Goal: Task Accomplishment & Management: Manage account settings

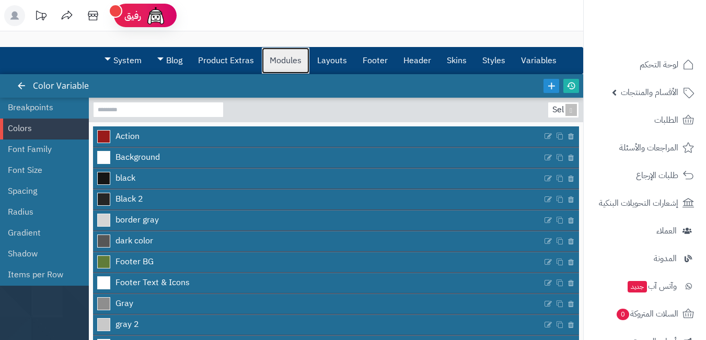
click at [276, 63] on link "Modules" at bounding box center [286, 61] width 48 height 26
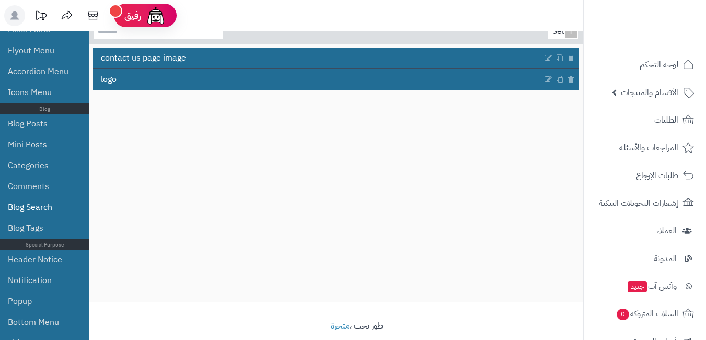
scroll to position [92, 0]
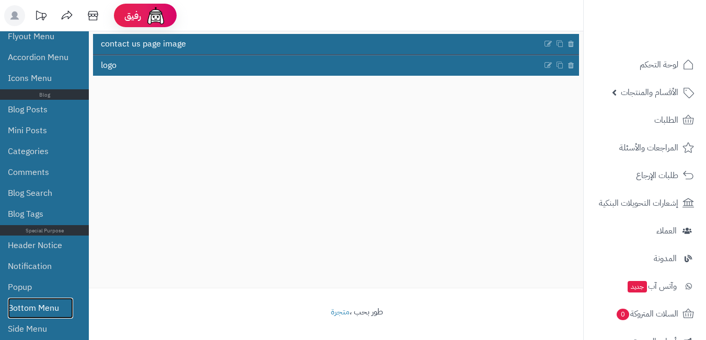
click at [53, 311] on link "Bottom Menu" at bounding box center [40, 308] width 65 height 21
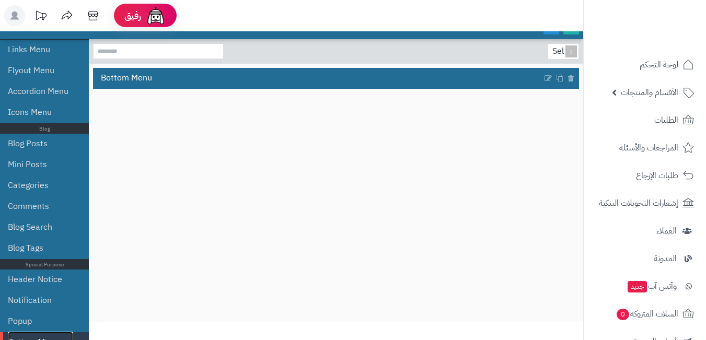
scroll to position [40, 0]
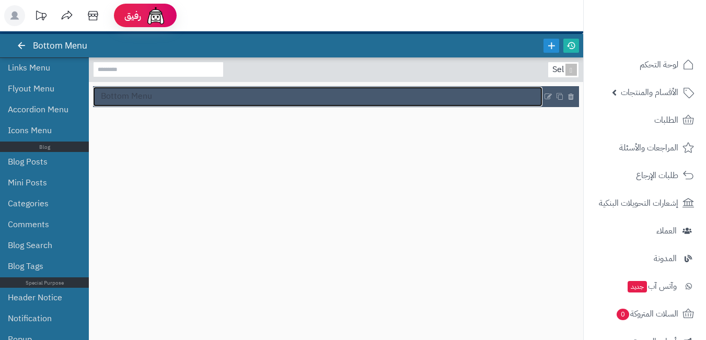
click at [163, 102] on link "Bottom Menu" at bounding box center [317, 97] width 449 height 20
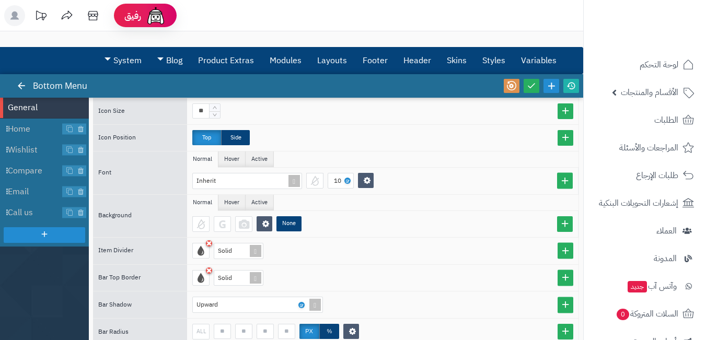
scroll to position [159, 0]
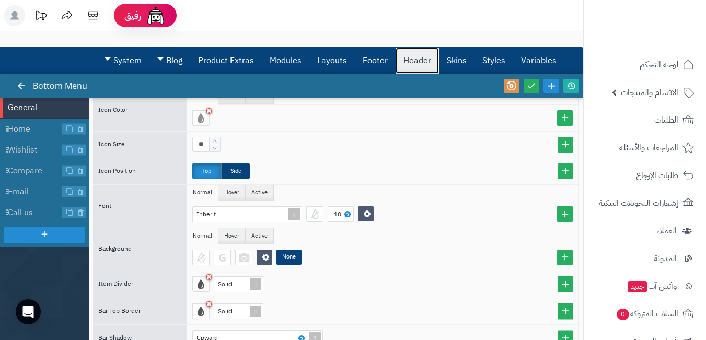
click at [427, 54] on link "Header" at bounding box center [416, 61] width 43 height 26
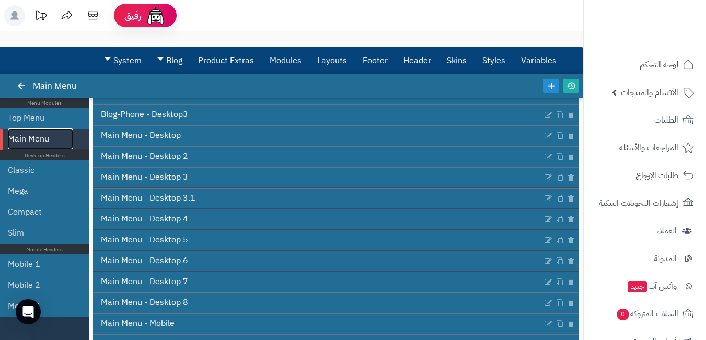
click at [60, 135] on link "Main Menu" at bounding box center [40, 138] width 65 height 21
click at [65, 114] on link "Top Menu" at bounding box center [40, 118] width 65 height 21
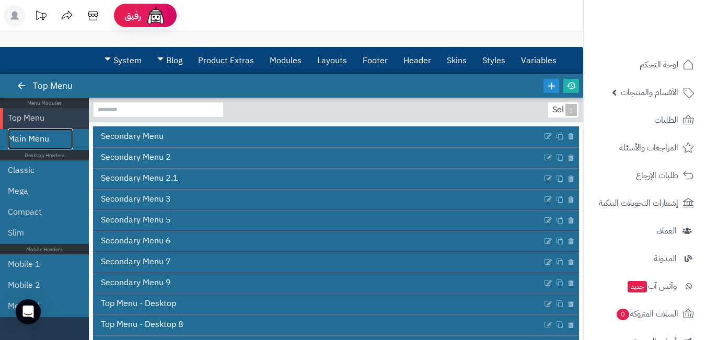
click at [54, 142] on link "Main Menu" at bounding box center [40, 138] width 65 height 21
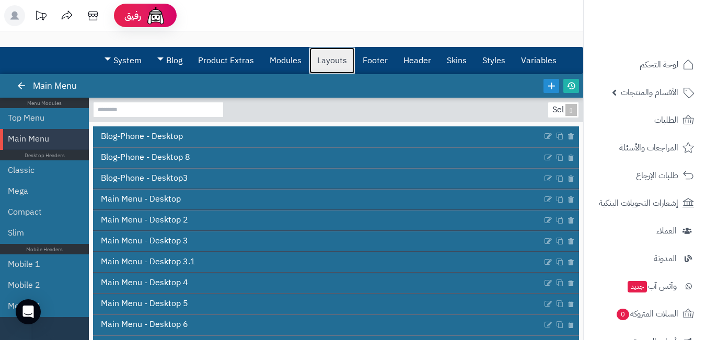
click at [333, 66] on link "Layouts" at bounding box center [331, 61] width 45 height 26
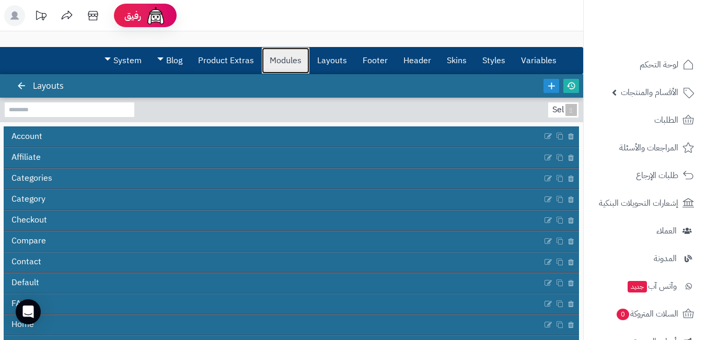
click at [294, 49] on link "Modules" at bounding box center [286, 61] width 48 height 26
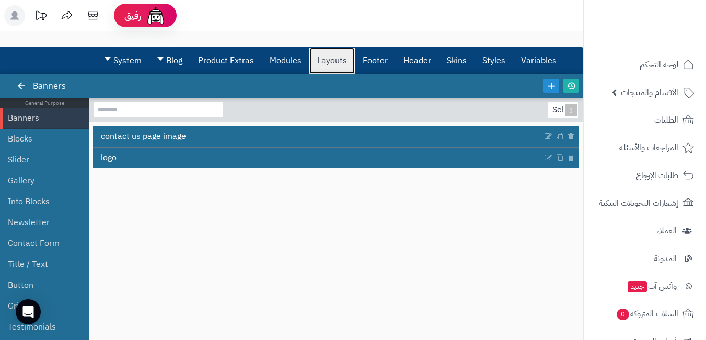
click at [320, 62] on link "Layouts" at bounding box center [331, 61] width 45 height 26
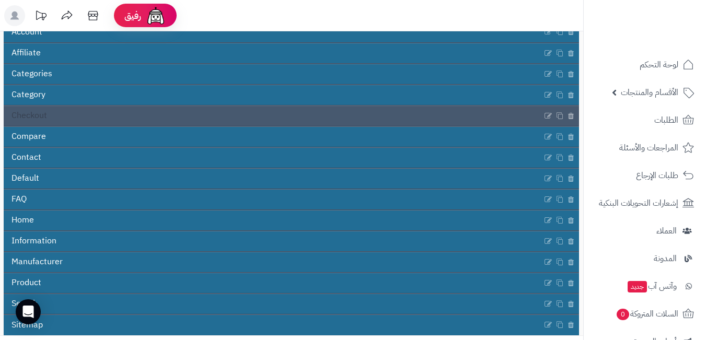
scroll to position [152, 0]
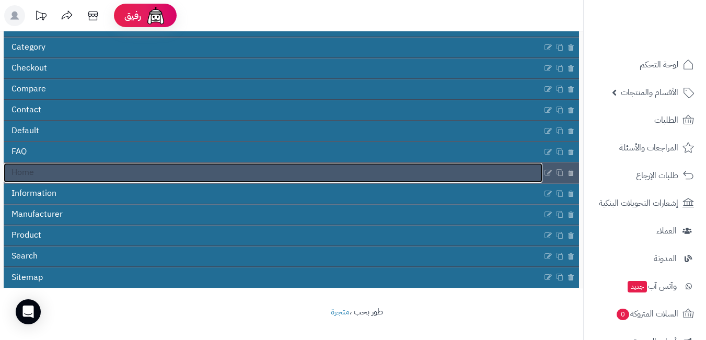
click at [115, 170] on link "Home" at bounding box center [273, 173] width 538 height 20
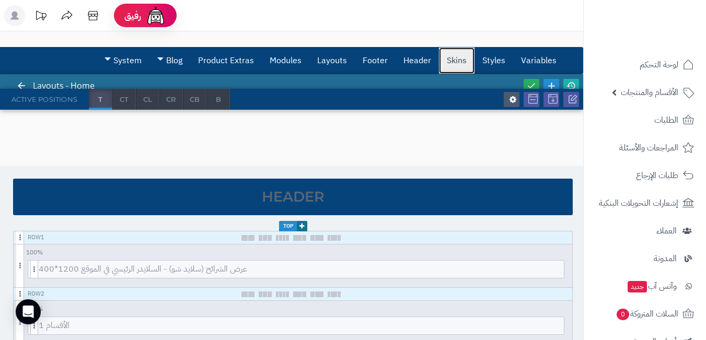
click at [445, 64] on link "Skins" at bounding box center [457, 61] width 36 height 26
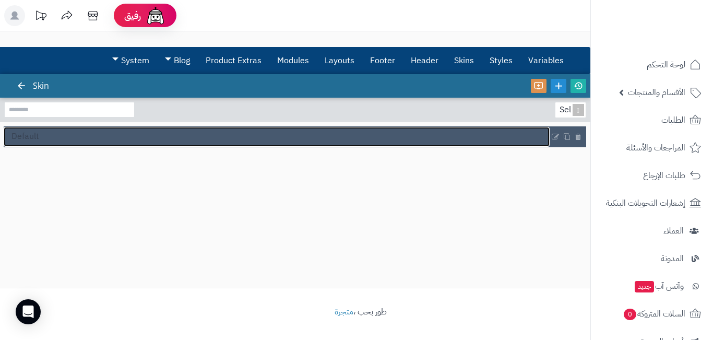
click at [519, 135] on link "Default" at bounding box center [277, 137] width 546 height 20
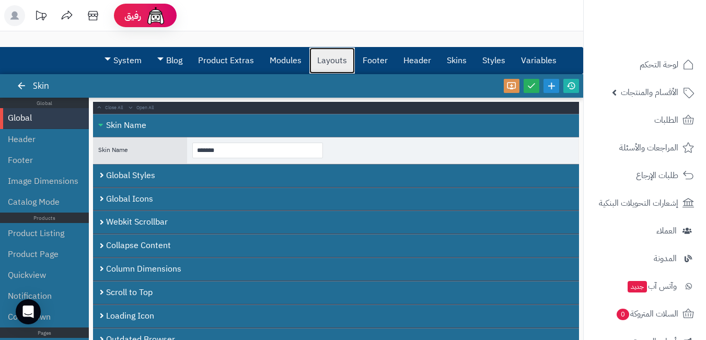
click at [345, 54] on link "Layouts" at bounding box center [331, 61] width 45 height 26
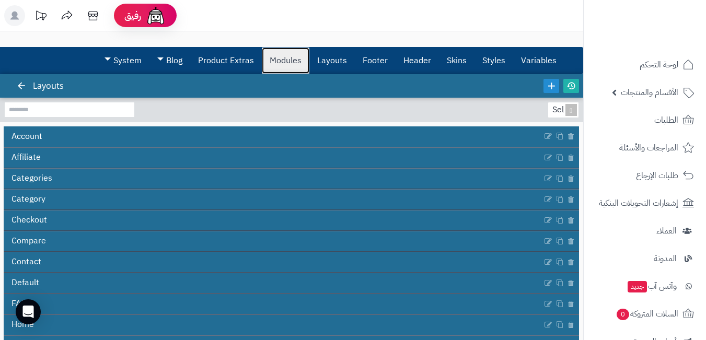
click at [284, 57] on link "Modules" at bounding box center [286, 61] width 48 height 26
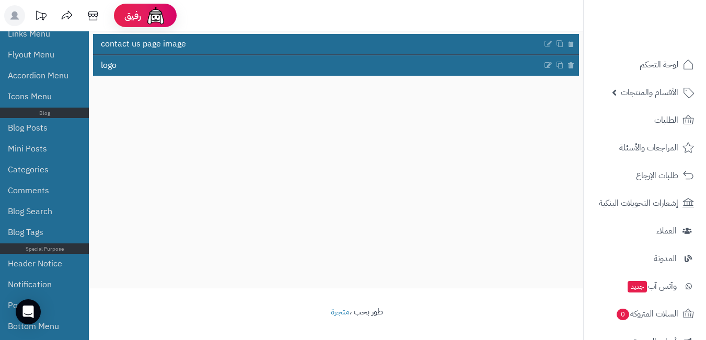
scroll to position [428, 0]
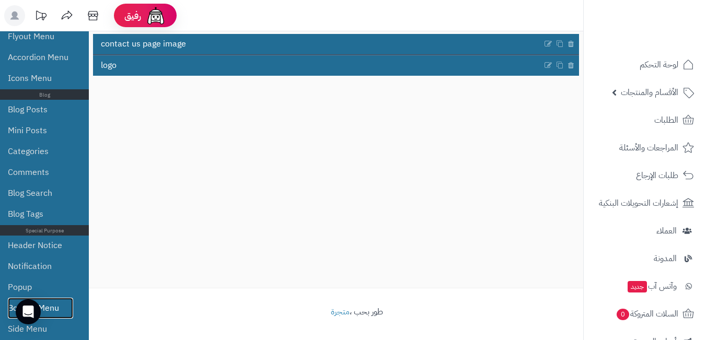
click at [57, 299] on link "Bottom Menu" at bounding box center [40, 308] width 65 height 21
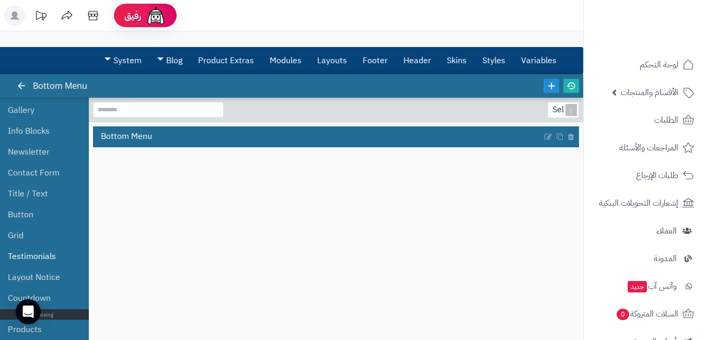
scroll to position [52, 0]
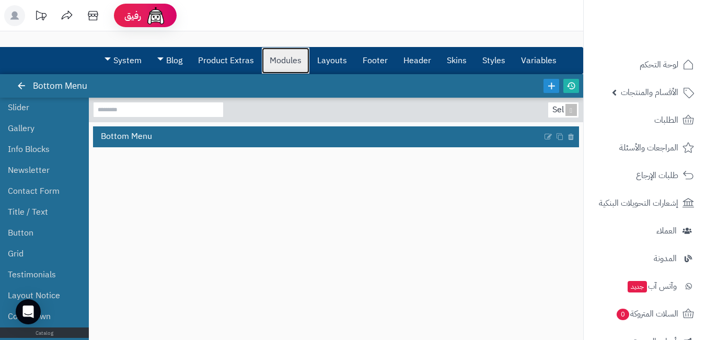
click at [282, 63] on link "Modules" at bounding box center [286, 61] width 48 height 26
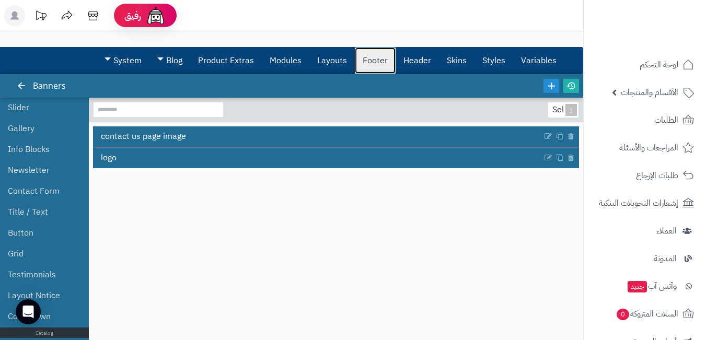
click at [366, 64] on link "Footer" at bounding box center [375, 61] width 41 height 26
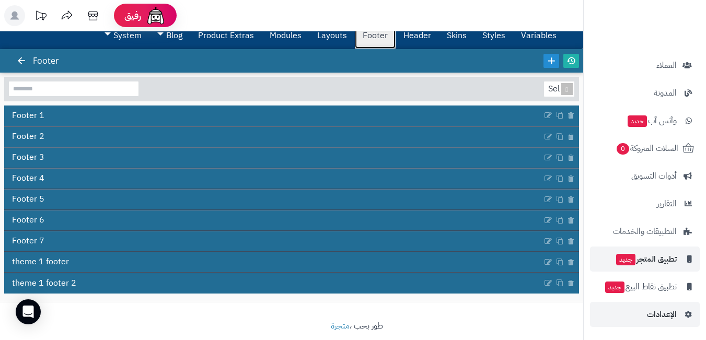
scroll to position [39, 0]
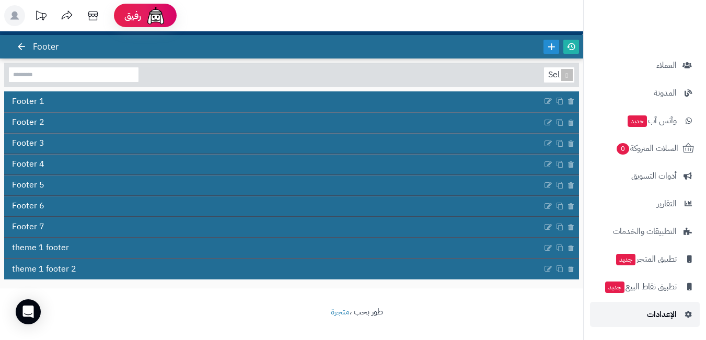
click at [656, 313] on span "الإعدادات" at bounding box center [662, 314] width 30 height 15
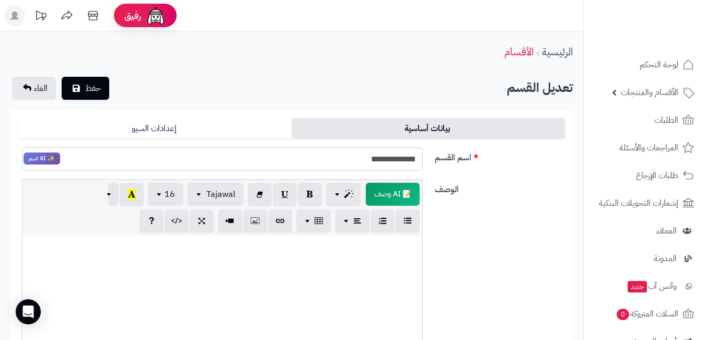
scroll to position [209, 0]
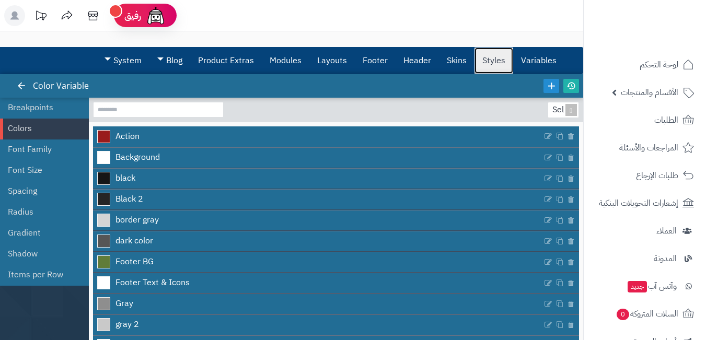
click at [493, 59] on link "Styles" at bounding box center [493, 61] width 39 height 26
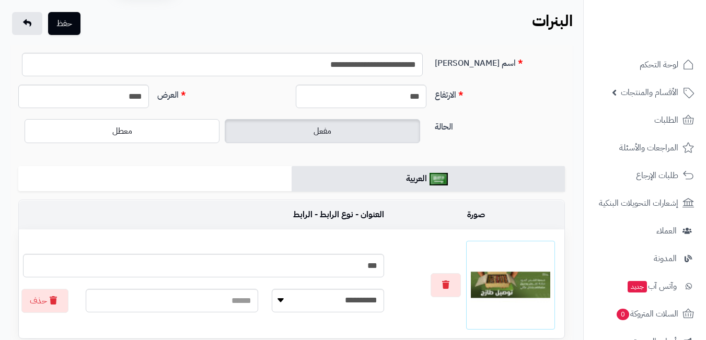
scroll to position [52, 0]
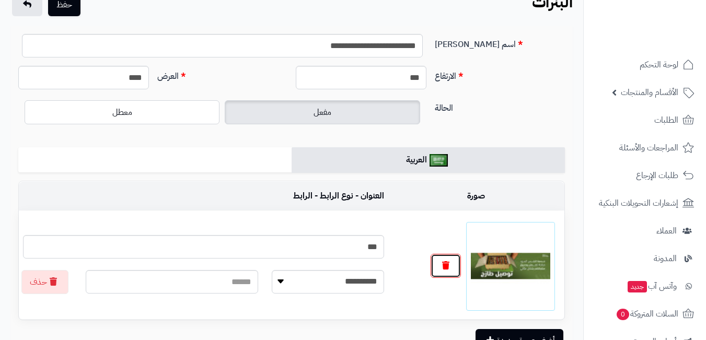
click at [451, 271] on button "button" at bounding box center [445, 266] width 30 height 24
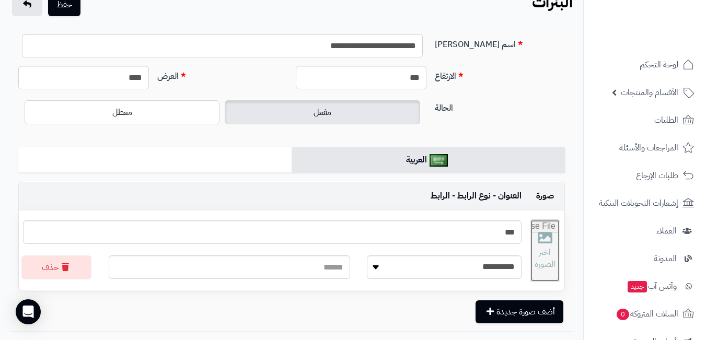
click at [536, 248] on input "file" at bounding box center [544, 251] width 29 height 62
type input "**********"
drag, startPoint x: 488, startPoint y: 233, endPoint x: 533, endPoint y: 233, distance: 44.4
click at [533, 233] on tr "**********" at bounding box center [291, 250] width 545 height 79
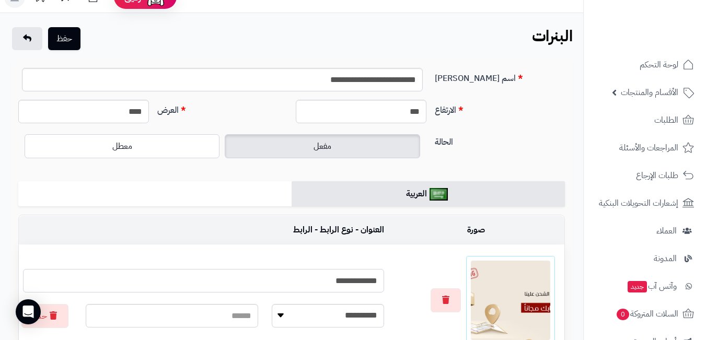
scroll to position [0, 0]
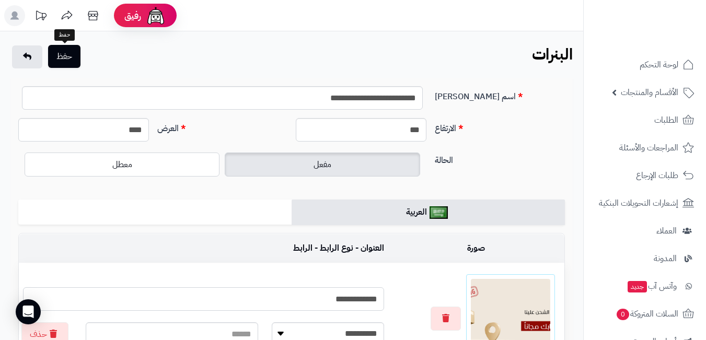
type input "**********"
click at [71, 64] on button "حفظ" at bounding box center [64, 56] width 32 height 23
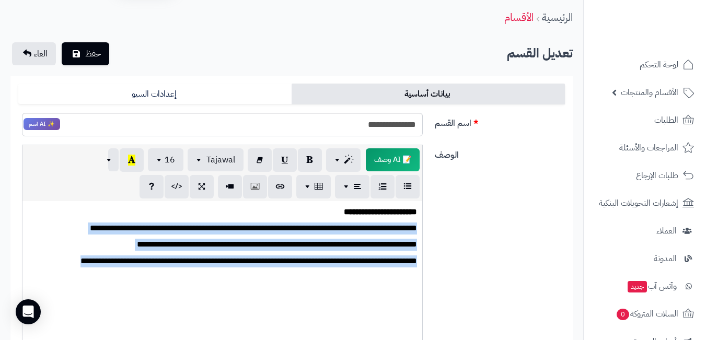
scroll to position [52, 0]
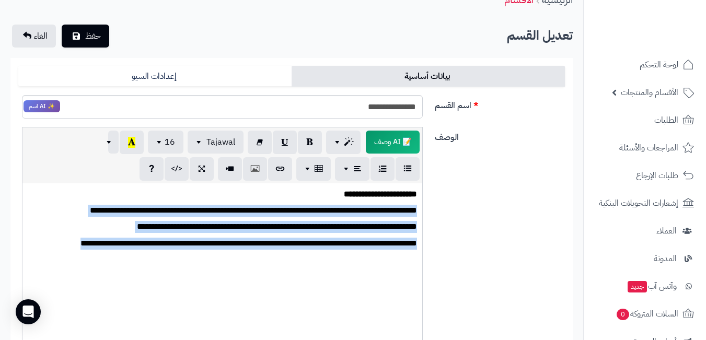
click at [377, 269] on div "**********" at bounding box center [222, 261] width 400 height 157
drag, startPoint x: 383, startPoint y: 242, endPoint x: 425, endPoint y: 191, distance: 66.1
click at [425, 191] on div "**********" at bounding box center [222, 236] width 416 height 218
copy div "**********"
paste div
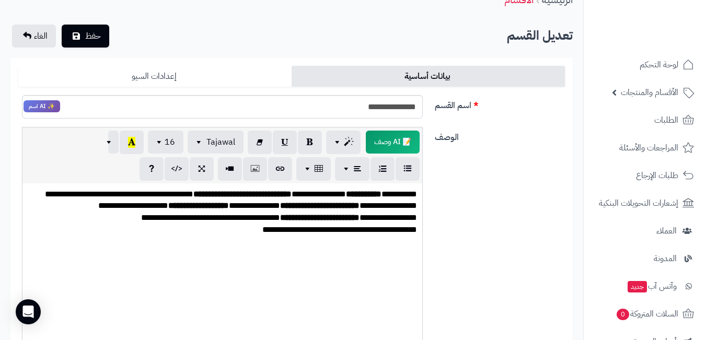
click at [216, 77] on link "إعدادات السيو" at bounding box center [154, 76] width 273 height 21
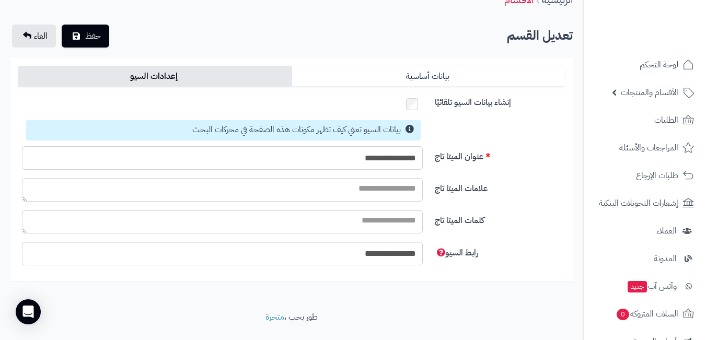
click at [406, 195] on textarea "علامات الميتا تاج" at bounding box center [222, 190] width 401 height 24
click at [404, 207] on div "علامات الميتا تاج" at bounding box center [291, 194] width 555 height 32
click at [412, 183] on textarea "علامات الميتا تاج" at bounding box center [222, 190] width 401 height 24
paste textarea "**********"
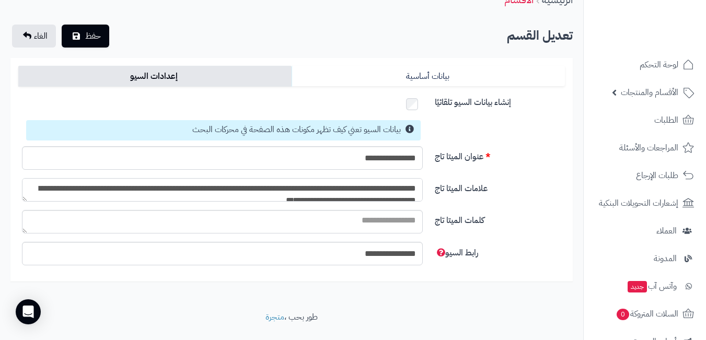
scroll to position [6, 0]
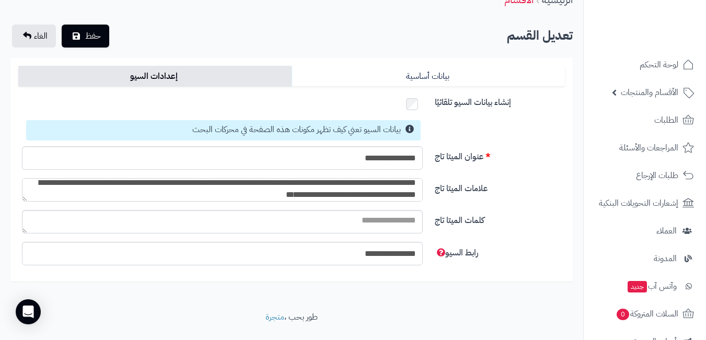
type textarea "**********"
click at [405, 219] on textarea "كلمات الميتا تاج" at bounding box center [222, 222] width 401 height 24
type textarea "**********"
click at [381, 77] on link "بيانات أساسية" at bounding box center [427, 76] width 273 height 21
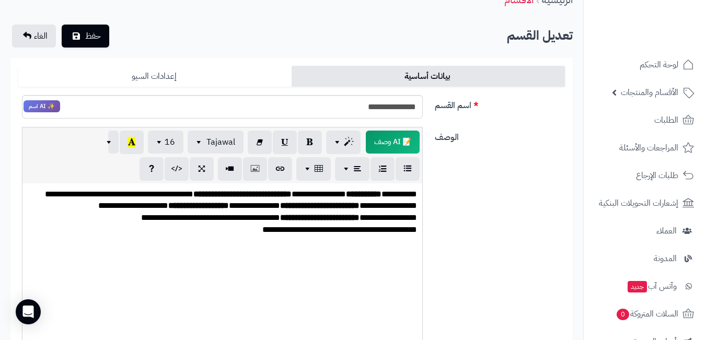
click at [257, 73] on link "إعدادات السيو" at bounding box center [154, 76] width 273 height 21
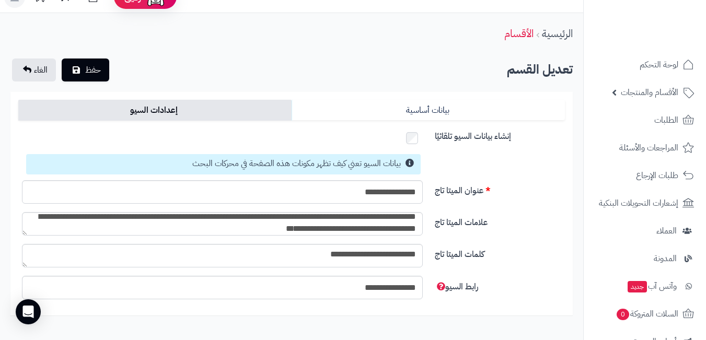
scroll to position [0, 0]
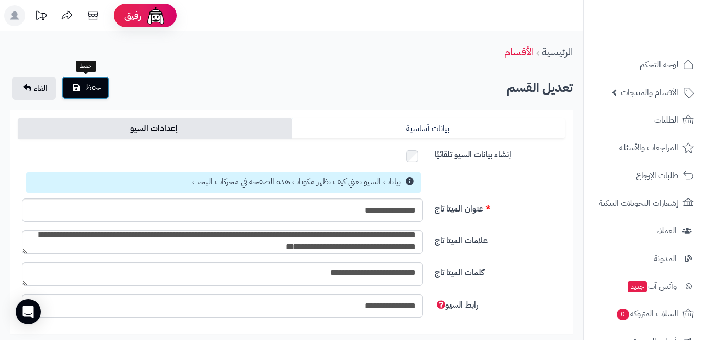
click at [78, 88] on icon "submit" at bounding box center [76, 88] width 7 height 8
